Goal: Information Seeking & Learning: Learn about a topic

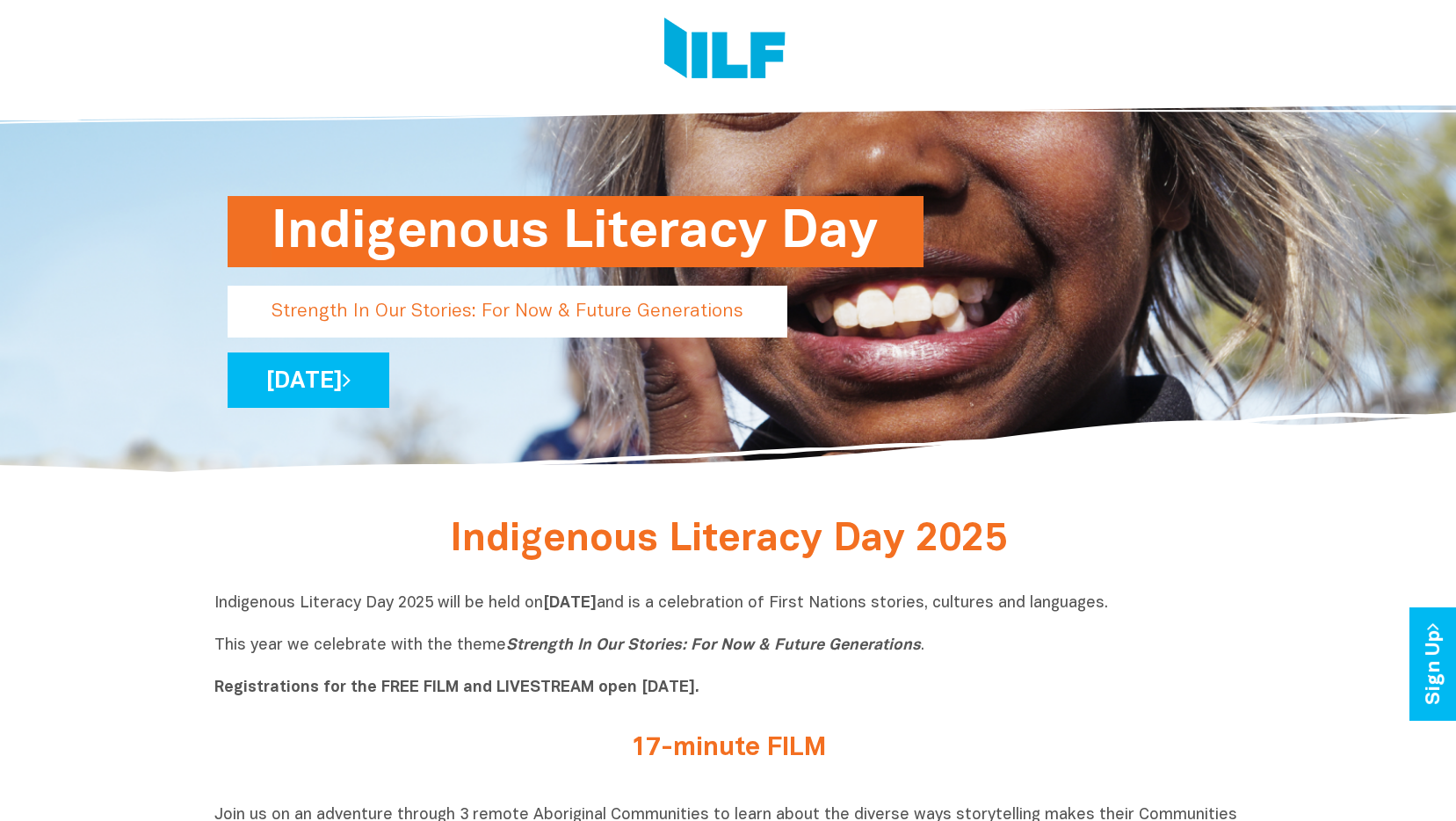
scroll to position [176, 0]
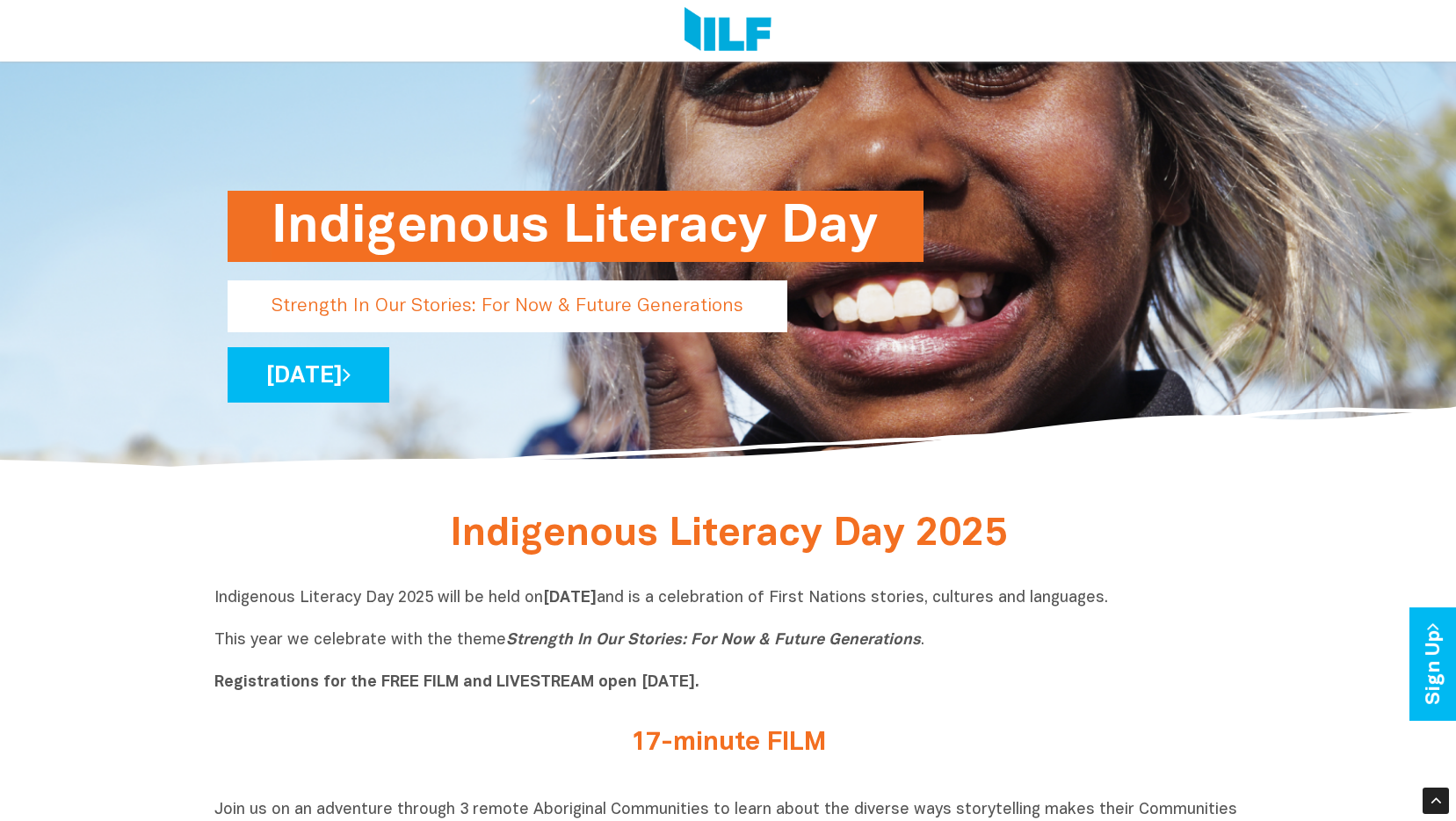
drag, startPoint x: 215, startPoint y: 600, endPoint x: 1246, endPoint y: 588, distance: 1031.1
drag, startPoint x: 1246, startPoint y: 588, endPoint x: 1186, endPoint y: 601, distance: 61.4
copy p "Indigenous Literacy Day 2025 will be held [DATE][DATE] and is a celebration of …"
click at [1154, 691] on p "Indigenous Literacy Day 2025 will be held [DATE][DATE] and is a celebration of …" at bounding box center [728, 641] width 1028 height 105
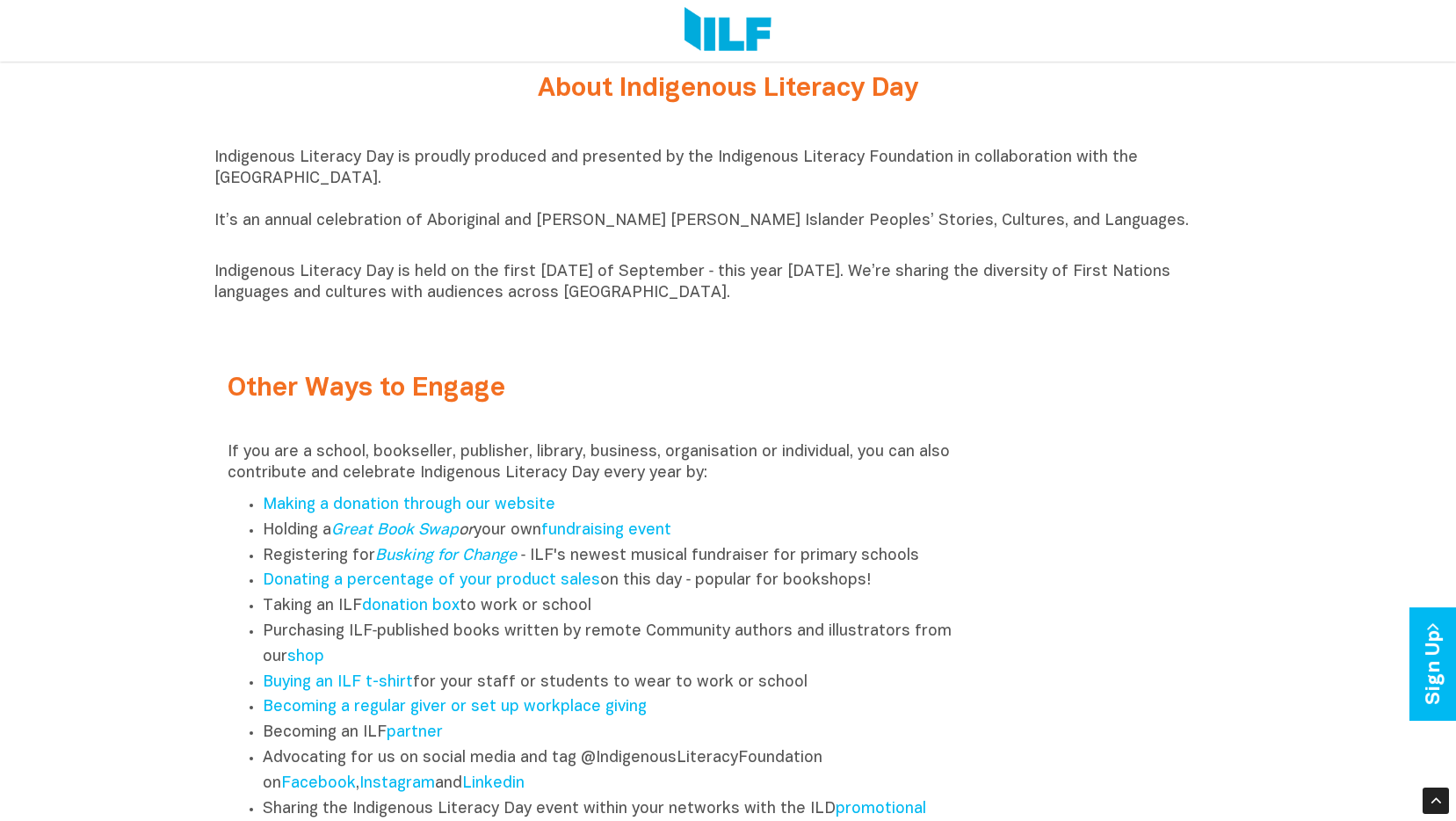
scroll to position [1934, 0]
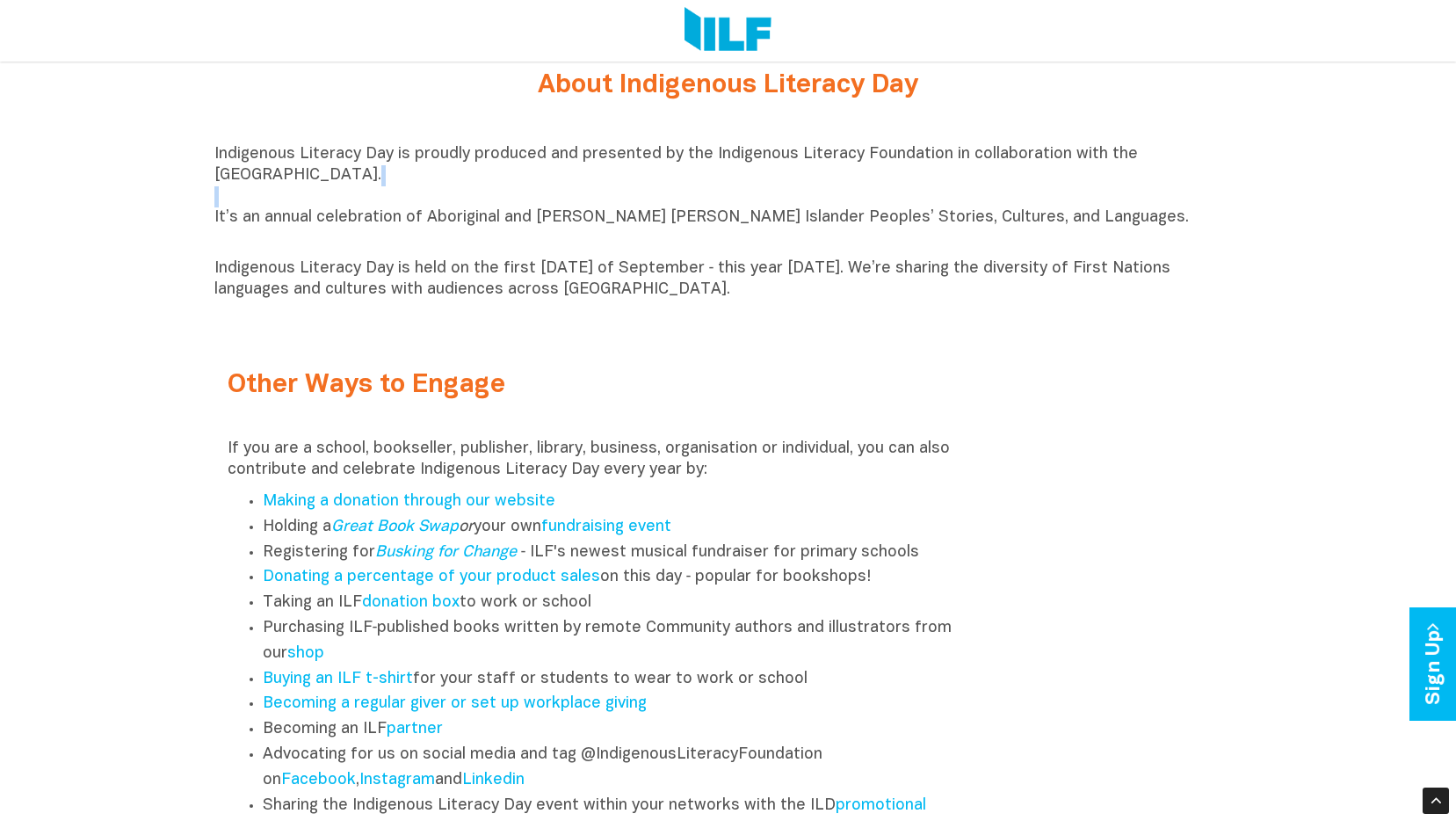
drag, startPoint x: 213, startPoint y: 226, endPoint x: 865, endPoint y: 215, distance: 652.1
click at [318, 229] on p "Indigenous Literacy Day is proudly produced and presented by the Indigenous Lit…" at bounding box center [728, 196] width 1028 height 105
drag, startPoint x: 215, startPoint y: 224, endPoint x: 738, endPoint y: 307, distance: 529.5
click at [738, 301] on div "Indigenous Literacy Day is proudly produced and presented by the Indigenous Lit…" at bounding box center [728, 222] width 1028 height 157
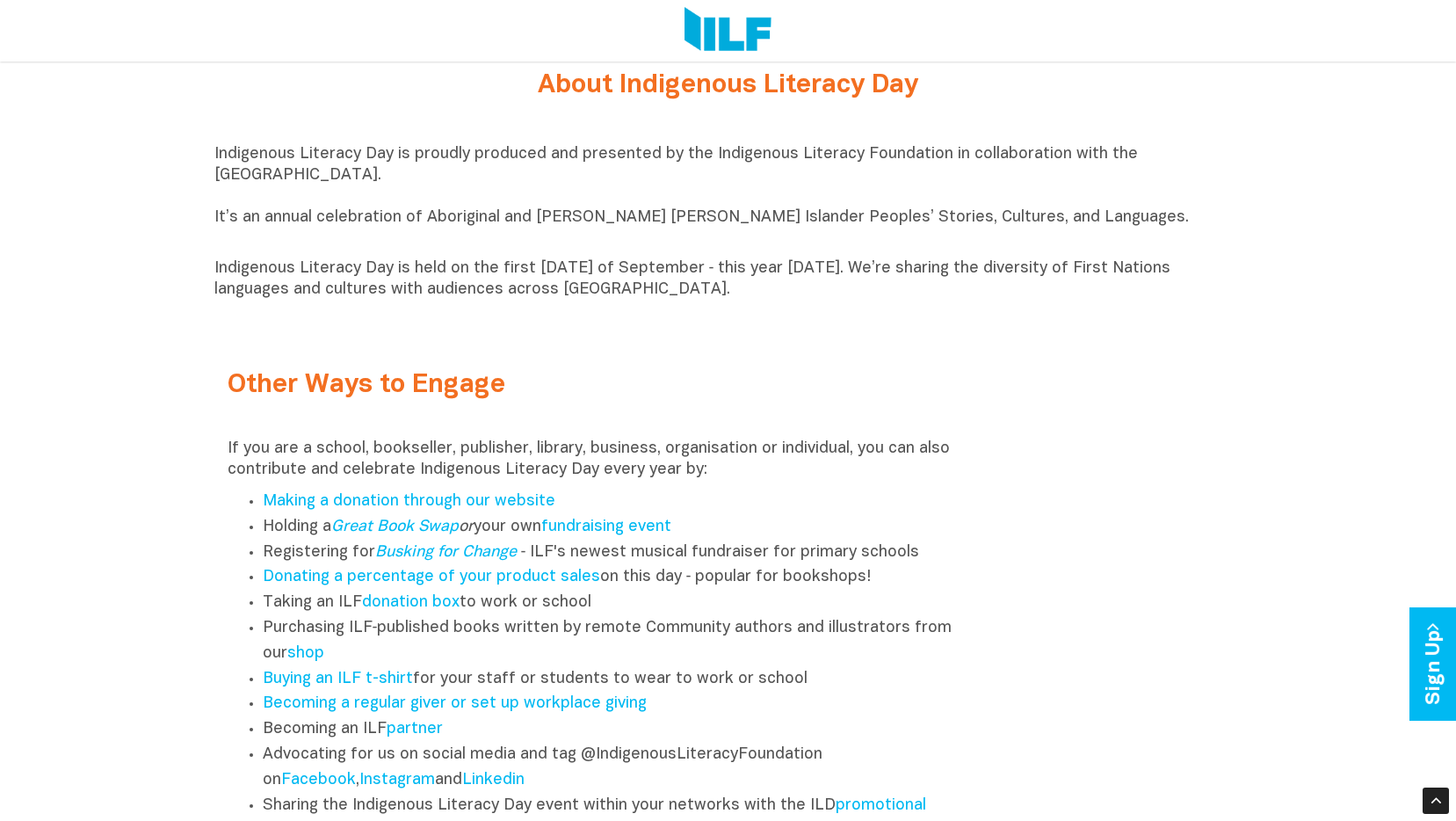
drag, startPoint x: 738, startPoint y: 307, endPoint x: 623, endPoint y: 279, distance: 118.4
copy div "It’s an annual celebration of Aboriginal and [PERSON_NAME] [PERSON_NAME] Island…"
click at [737, 337] on div "Other Ways to Engage If you are a school, bookseller, publisher, library, busin…" at bounding box center [728, 594] width 1028 height 543
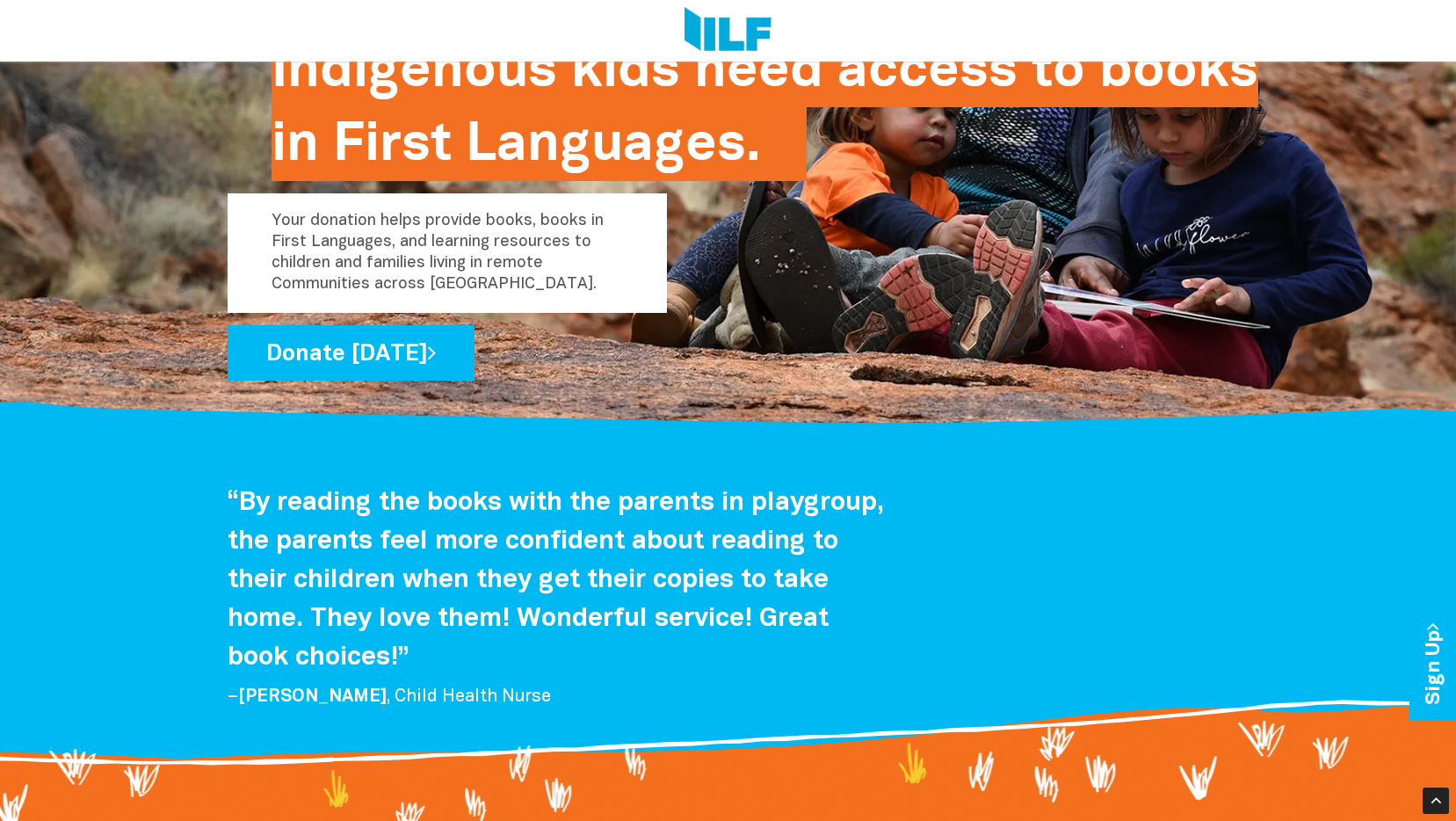
scroll to position [2866, 0]
